Goal: Information Seeking & Learning: Learn about a topic

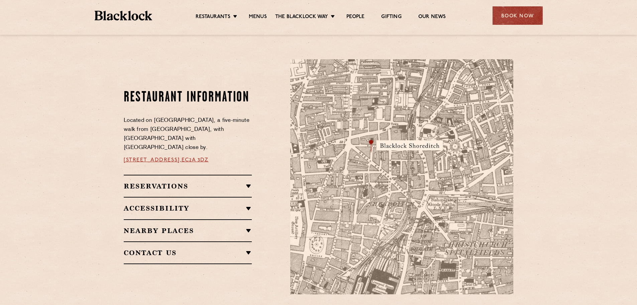
scroll to position [402, 0]
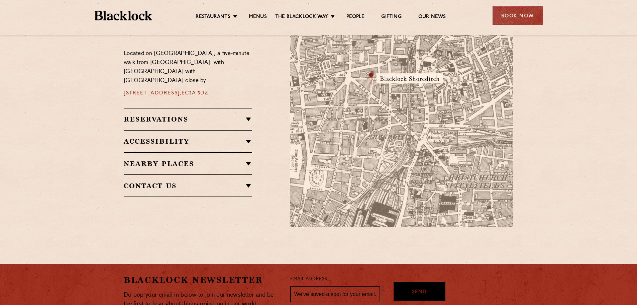
click at [179, 119] on div "Reservations Walk-Ins Walk-ins are always warmly welcome. Do pop in and we’ll g…" at bounding box center [188, 119] width 128 height 22
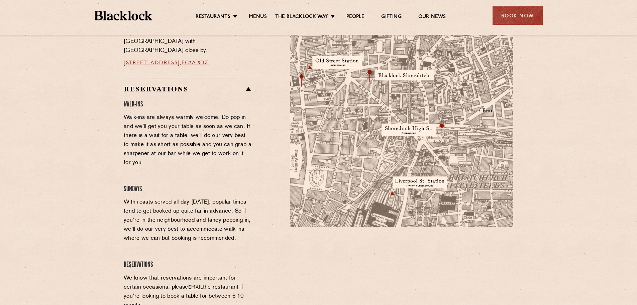
click at [149, 85] on h2 "Reservations" at bounding box center [188, 89] width 128 height 8
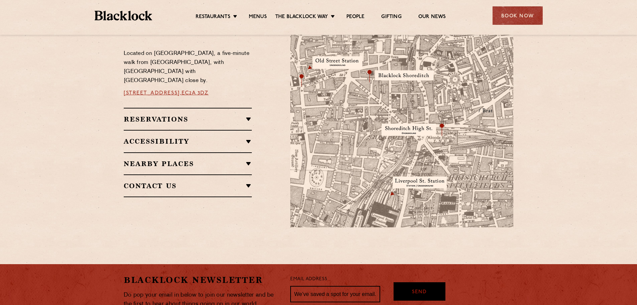
click at [141, 137] on h2 "Accessibility" at bounding box center [188, 141] width 128 height 8
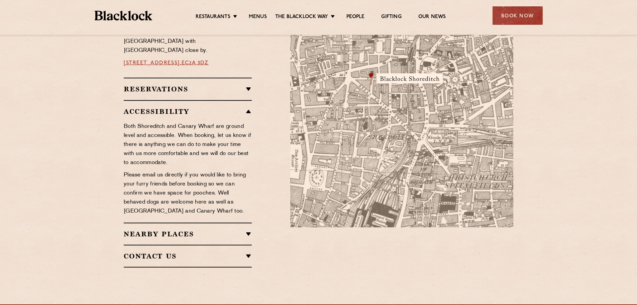
click at [154, 107] on h2 "Accessibility" at bounding box center [188, 111] width 128 height 8
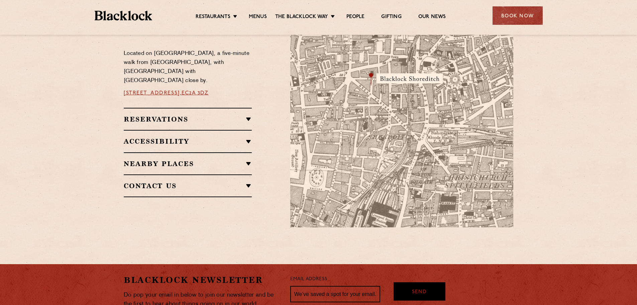
click at [144, 162] on h2 "Nearby Places" at bounding box center [188, 164] width 128 height 8
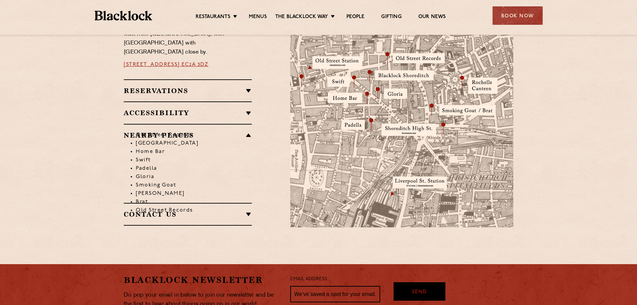
click at [161, 131] on li "Old Street Records" at bounding box center [194, 135] width 116 height 8
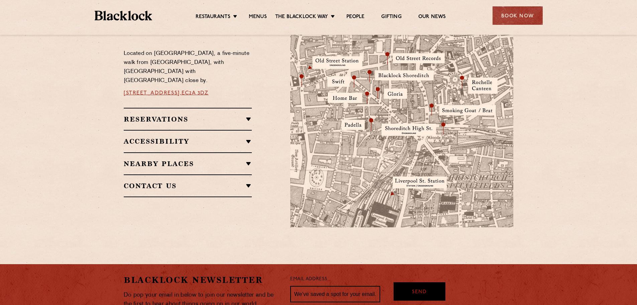
click at [152, 137] on h2 "Accessibility" at bounding box center [188, 141] width 128 height 8
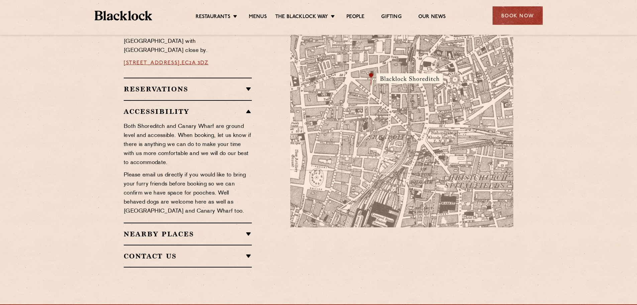
click at [169, 107] on h2 "Accessibility" at bounding box center [188, 111] width 128 height 8
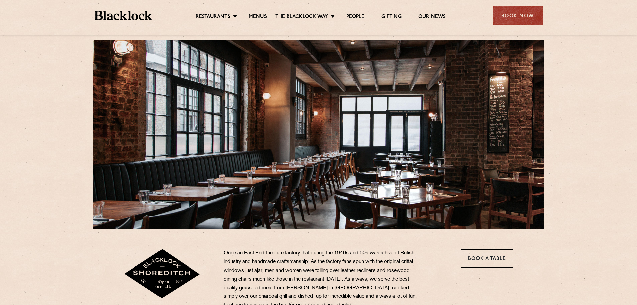
scroll to position [0, 0]
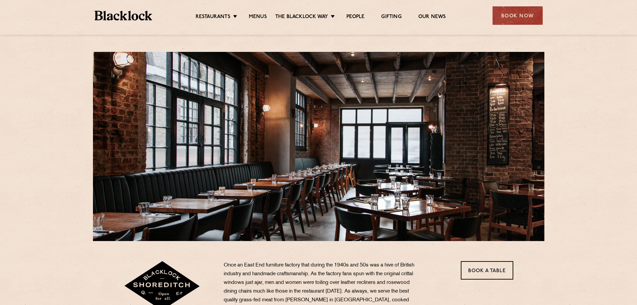
click at [218, 139] on div at bounding box center [319, 146] width 452 height 189
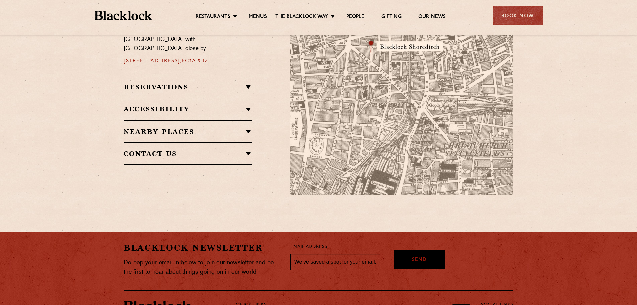
scroll to position [435, 0]
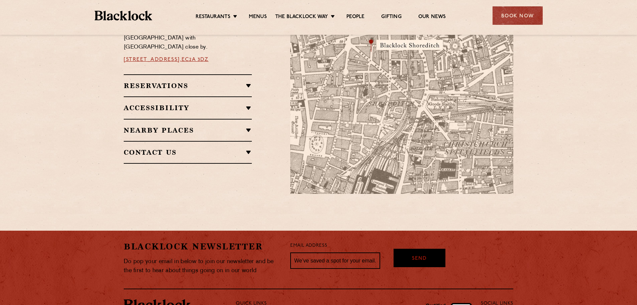
click at [247, 82] on h2 "Reservations" at bounding box center [188, 86] width 128 height 8
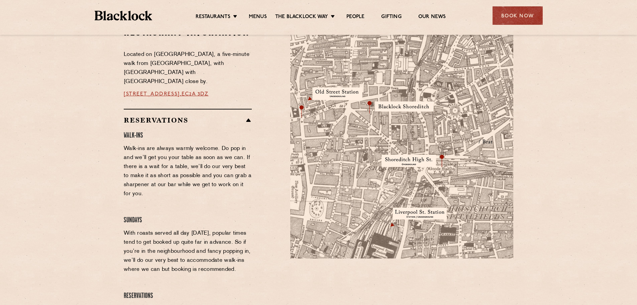
scroll to position [368, 0]
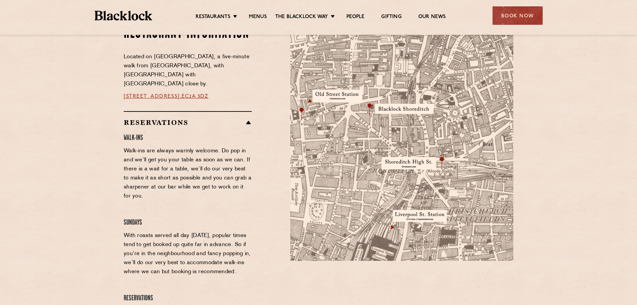
click at [248, 118] on h2 "Reservations" at bounding box center [188, 122] width 128 height 8
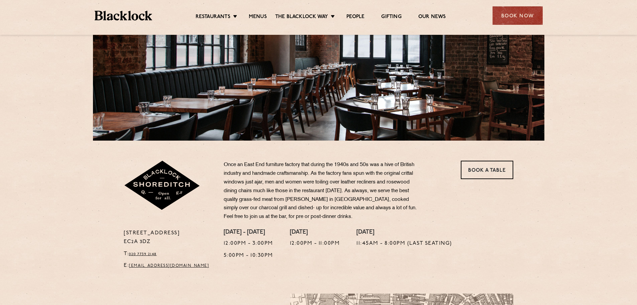
scroll to position [0, 0]
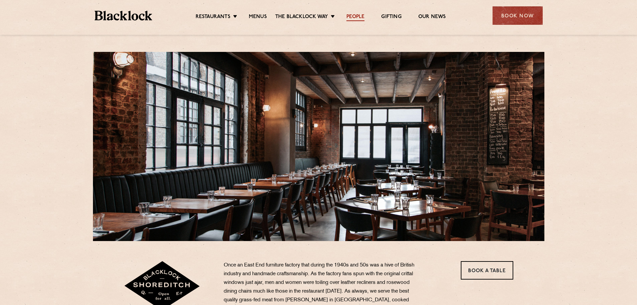
click at [355, 17] on link "People" at bounding box center [356, 17] width 18 height 7
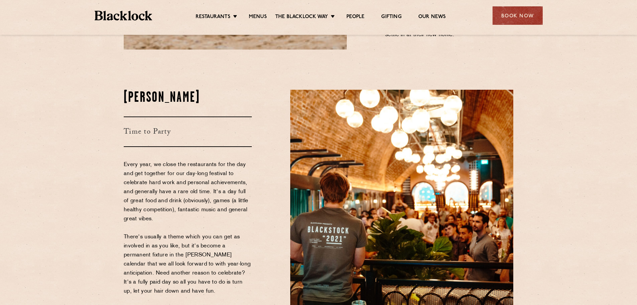
scroll to position [1071, 0]
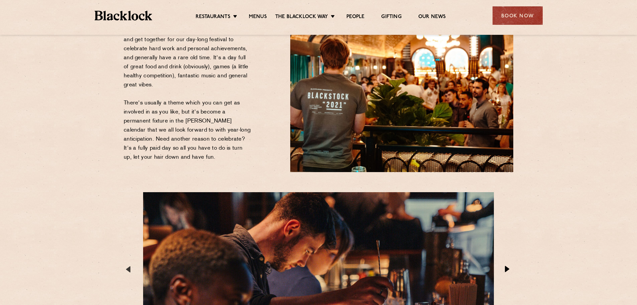
click at [507, 266] on button "Next" at bounding box center [508, 269] width 7 height 7
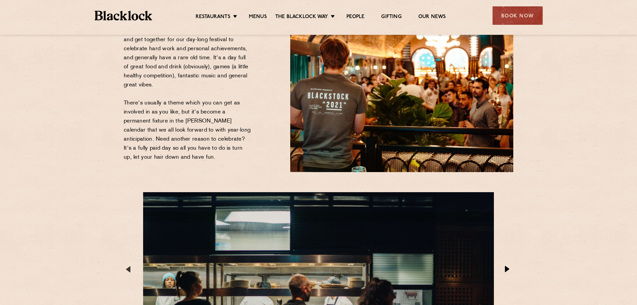
click at [507, 266] on button "Next" at bounding box center [508, 269] width 7 height 7
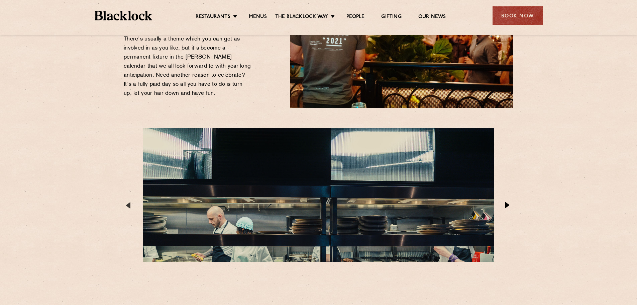
scroll to position [1138, 0]
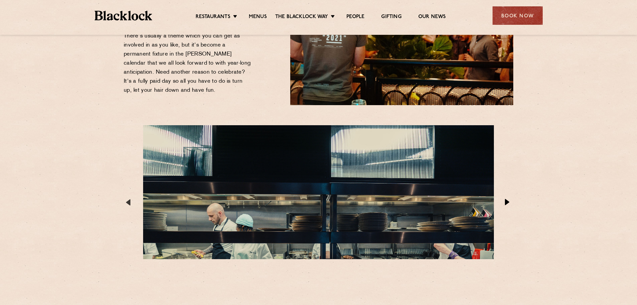
click at [507, 199] on button "Next" at bounding box center [508, 202] width 7 height 7
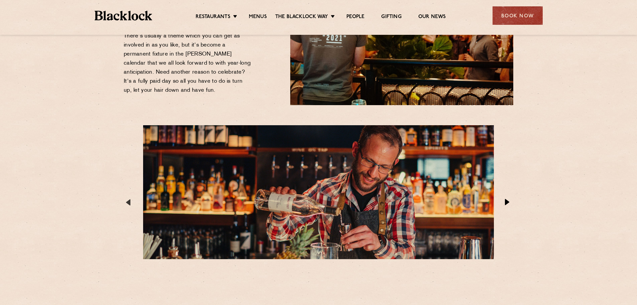
click at [507, 199] on button "Next" at bounding box center [508, 202] width 7 height 7
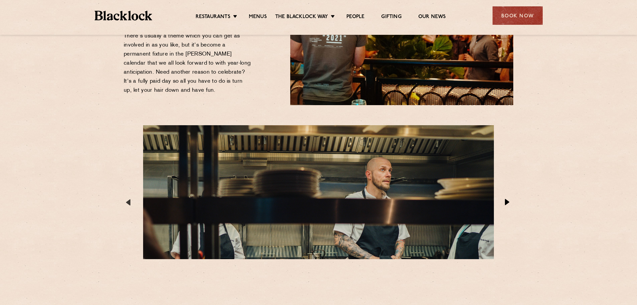
click at [507, 199] on button "Next" at bounding box center [508, 202] width 7 height 7
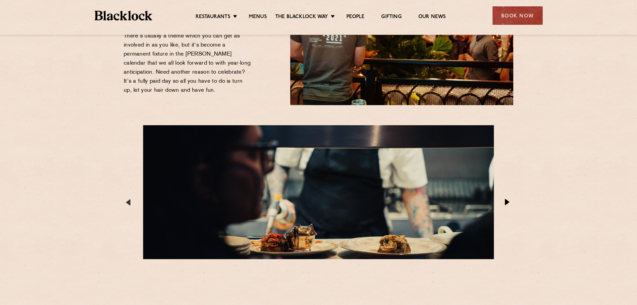
click at [507, 199] on button "Next" at bounding box center [508, 202] width 7 height 7
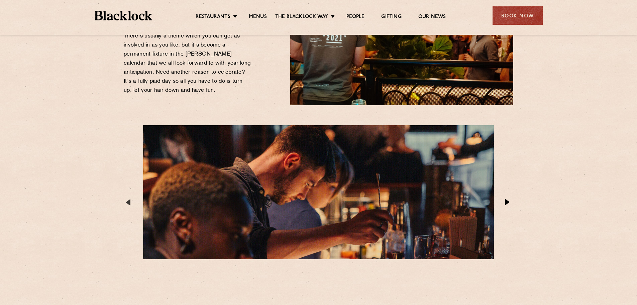
click at [507, 199] on button "Next" at bounding box center [508, 202] width 7 height 7
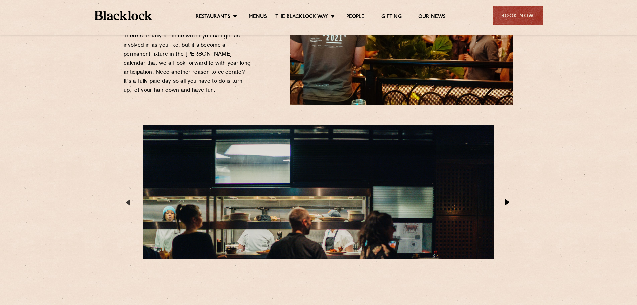
click at [507, 199] on button "Next" at bounding box center [508, 202] width 7 height 7
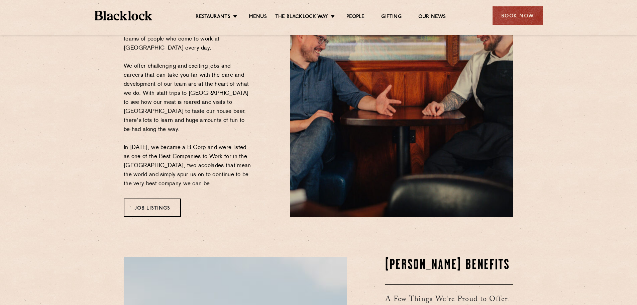
scroll to position [0, 0]
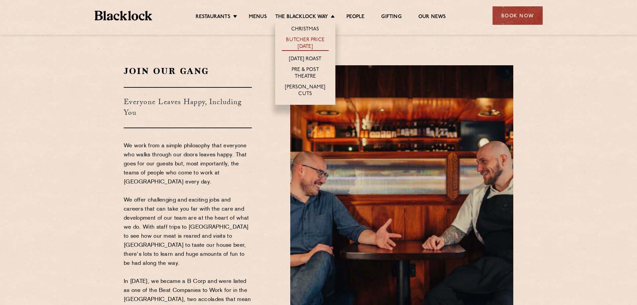
click at [302, 41] on link "Butcher Price [DATE]" at bounding box center [305, 44] width 47 height 14
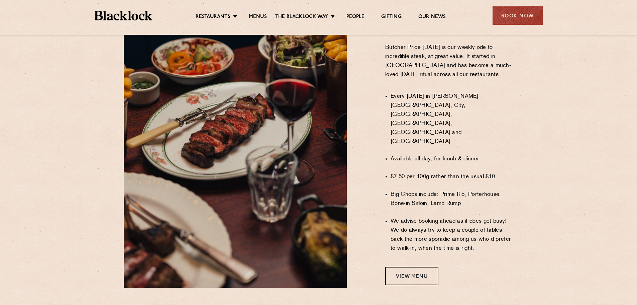
scroll to position [318, 0]
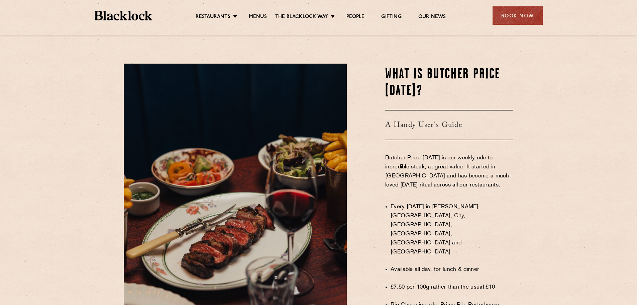
click at [261, 12] on ul "Restaurants Soho City Shoreditch Covent Garden Canary Wharf Manchester Birmingh…" at bounding box center [320, 15] width 337 height 11
click at [258, 17] on link "Menus" at bounding box center [258, 17] width 18 height 7
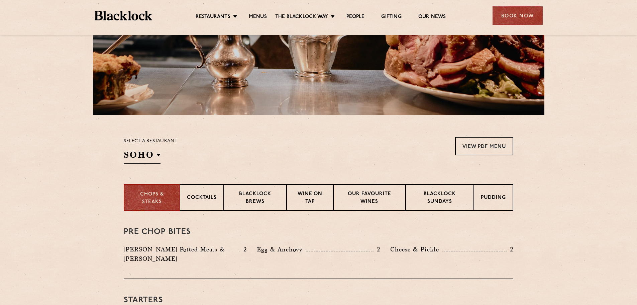
scroll to position [167, 0]
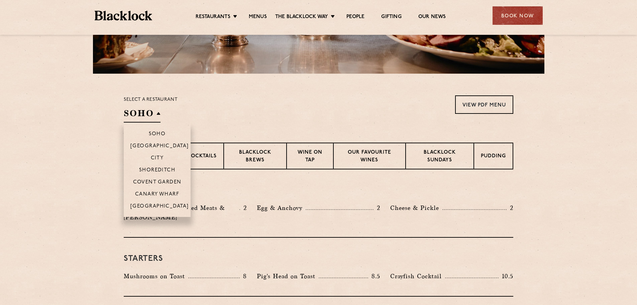
click at [139, 114] on h2 "SOHO" at bounding box center [142, 114] width 37 height 15
click at [160, 167] on li "Shoreditch" at bounding box center [157, 170] width 67 height 12
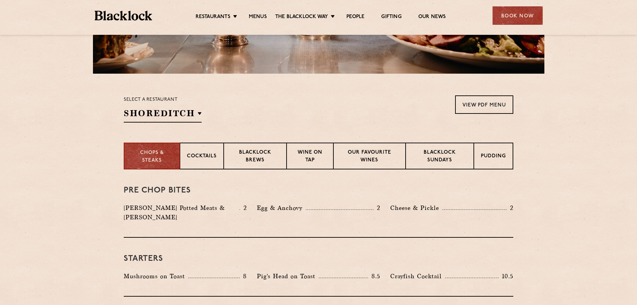
click at [284, 92] on section "Select a restaurant Shoreditch Soho Birmingham City Shoreditch Covent Garden Ca…" at bounding box center [318, 108] width 637 height 69
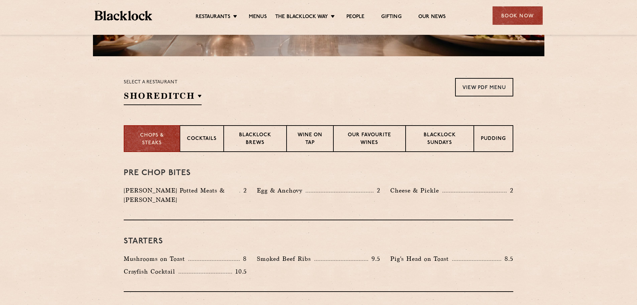
scroll to position [201, 0]
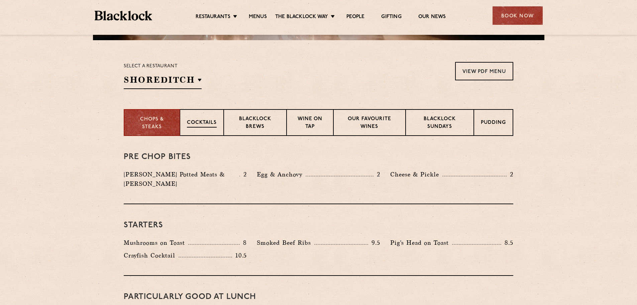
click at [194, 119] on div "Cocktails" at bounding box center [202, 122] width 44 height 27
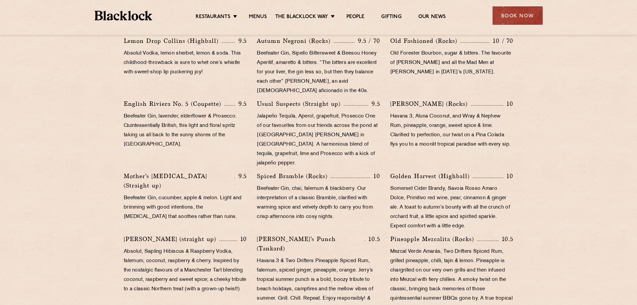
scroll to position [234, 0]
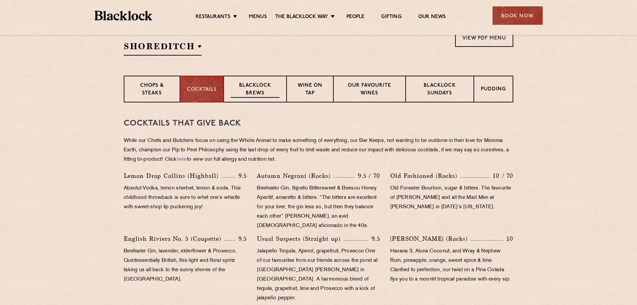
click at [259, 92] on p "Blacklock Brews" at bounding box center [255, 90] width 49 height 16
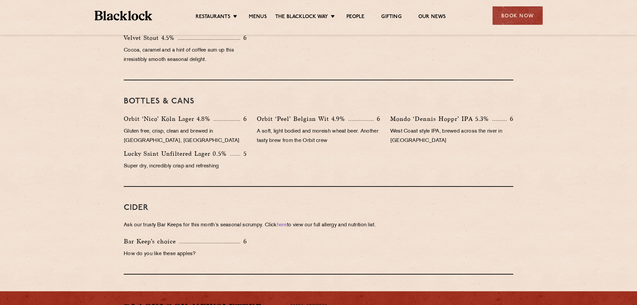
scroll to position [268, 0]
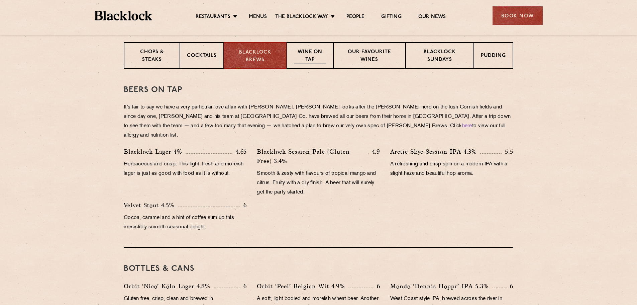
click at [311, 54] on p "Wine on Tap" at bounding box center [310, 57] width 33 height 16
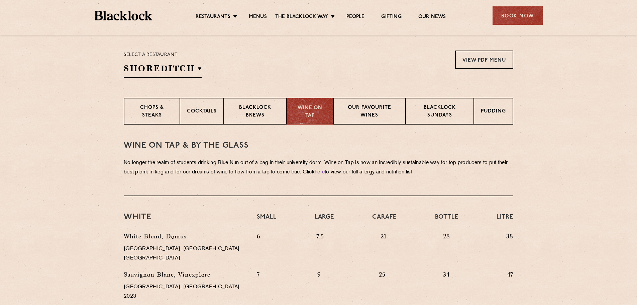
scroll to position [134, 0]
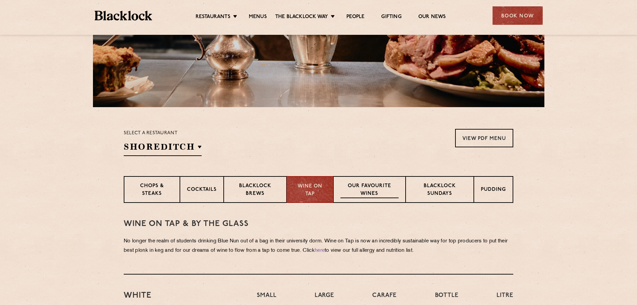
click at [360, 186] on p "Our favourite wines" at bounding box center [370, 190] width 58 height 16
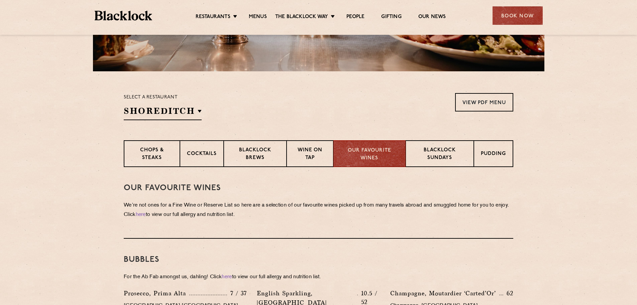
scroll to position [234, 0]
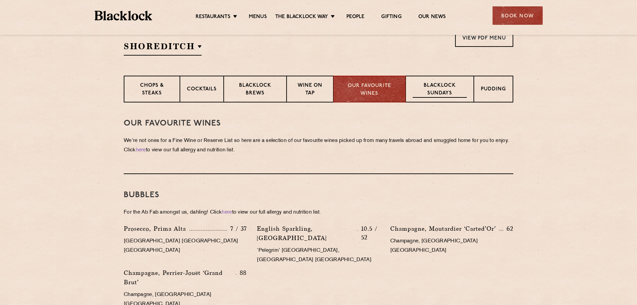
click at [433, 82] on p "Blacklock Sundays" at bounding box center [440, 90] width 54 height 16
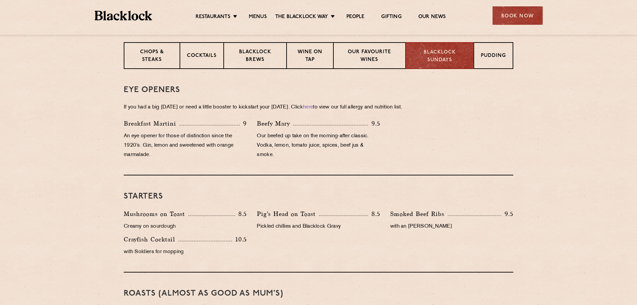
scroll to position [134, 0]
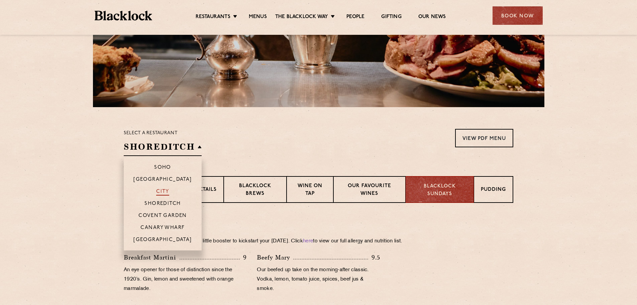
click at [156, 189] on p "City" at bounding box center [162, 192] width 13 height 7
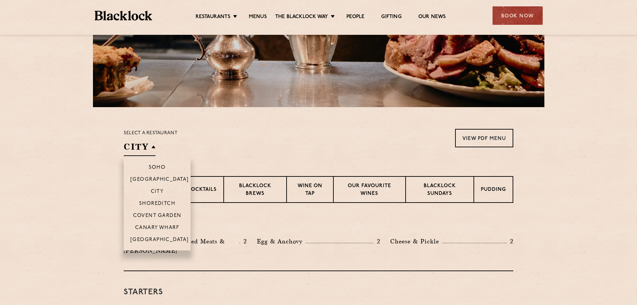
click at [149, 150] on h2 "City" at bounding box center [140, 148] width 32 height 15
click at [162, 205] on p "Shoreditch" at bounding box center [157, 204] width 36 height 7
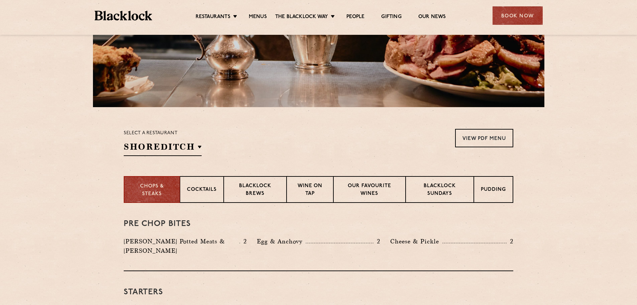
click at [58, 194] on section "Chops & Steaks Cocktails Blacklock Brews Wine on Tap Our favourite wines Blackl…" at bounding box center [318, 189] width 637 height 27
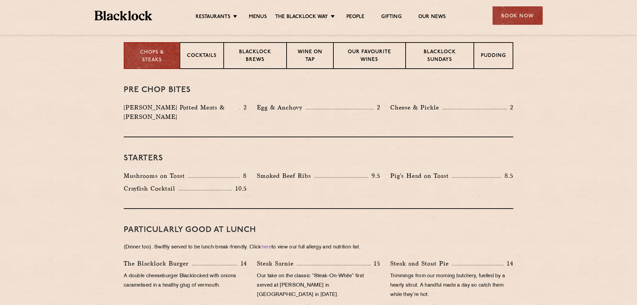
scroll to position [301, 0]
